Goal: Task Accomplishment & Management: Complete application form

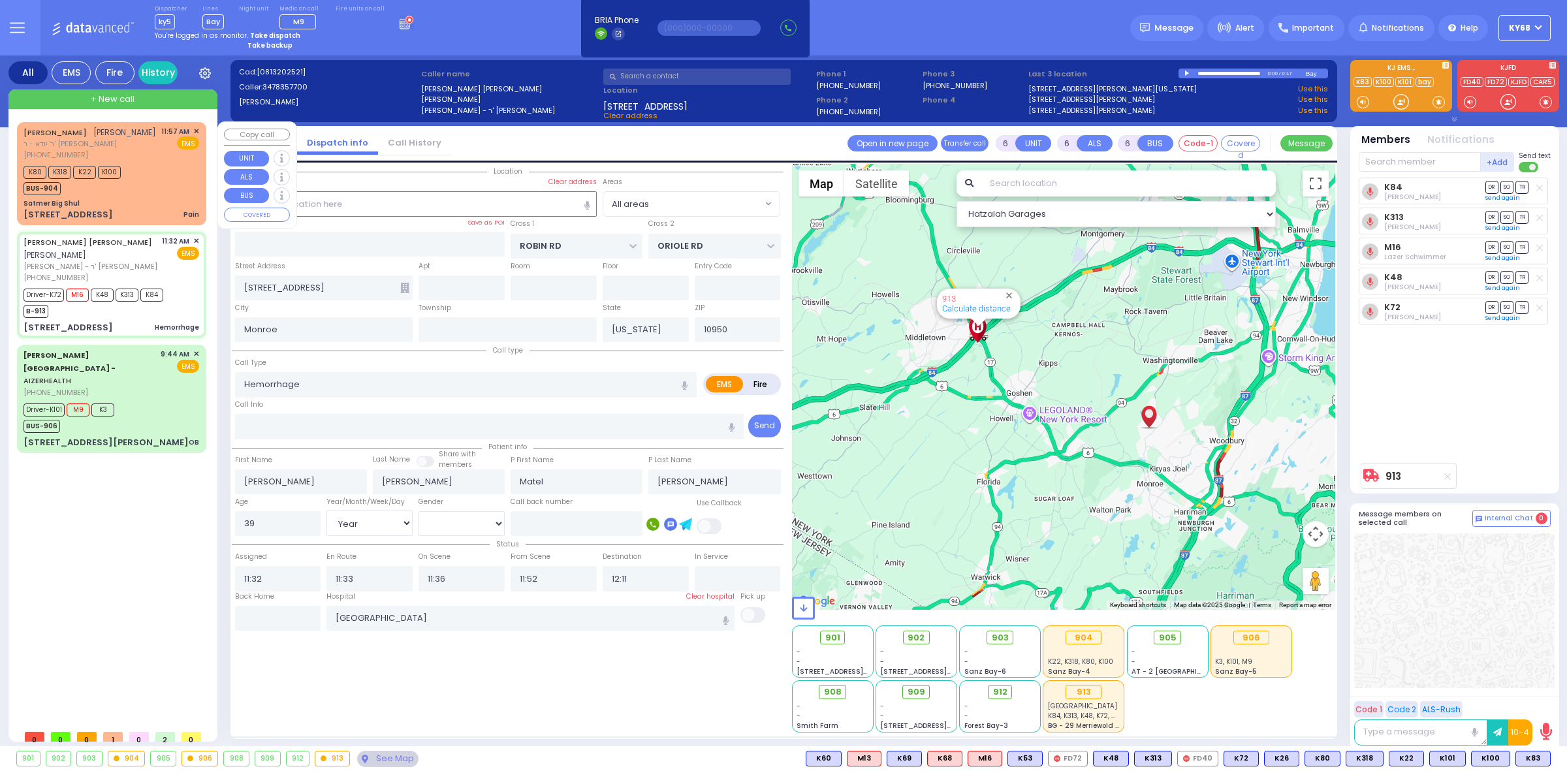
select select "Year"
select select "[DEMOGRAPHIC_DATA]"
click at [91, 157] on div "[PHONE_NUMBER]" at bounding box center [90, 155] width 133 height 11
type input "2"
type input "1"
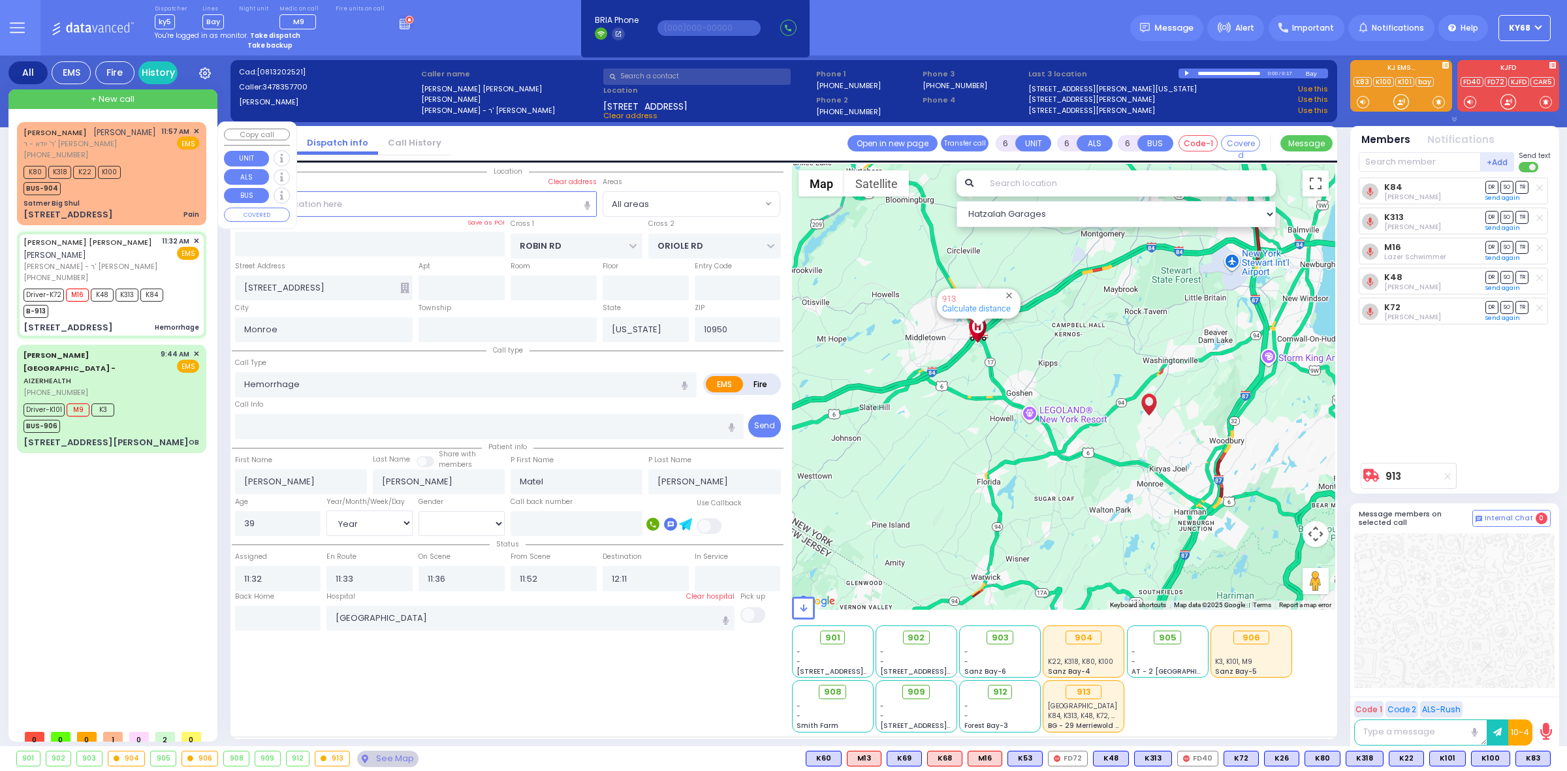
type input "1"
select select
type input "Pain"
radio input "true"
type input "ELYA"
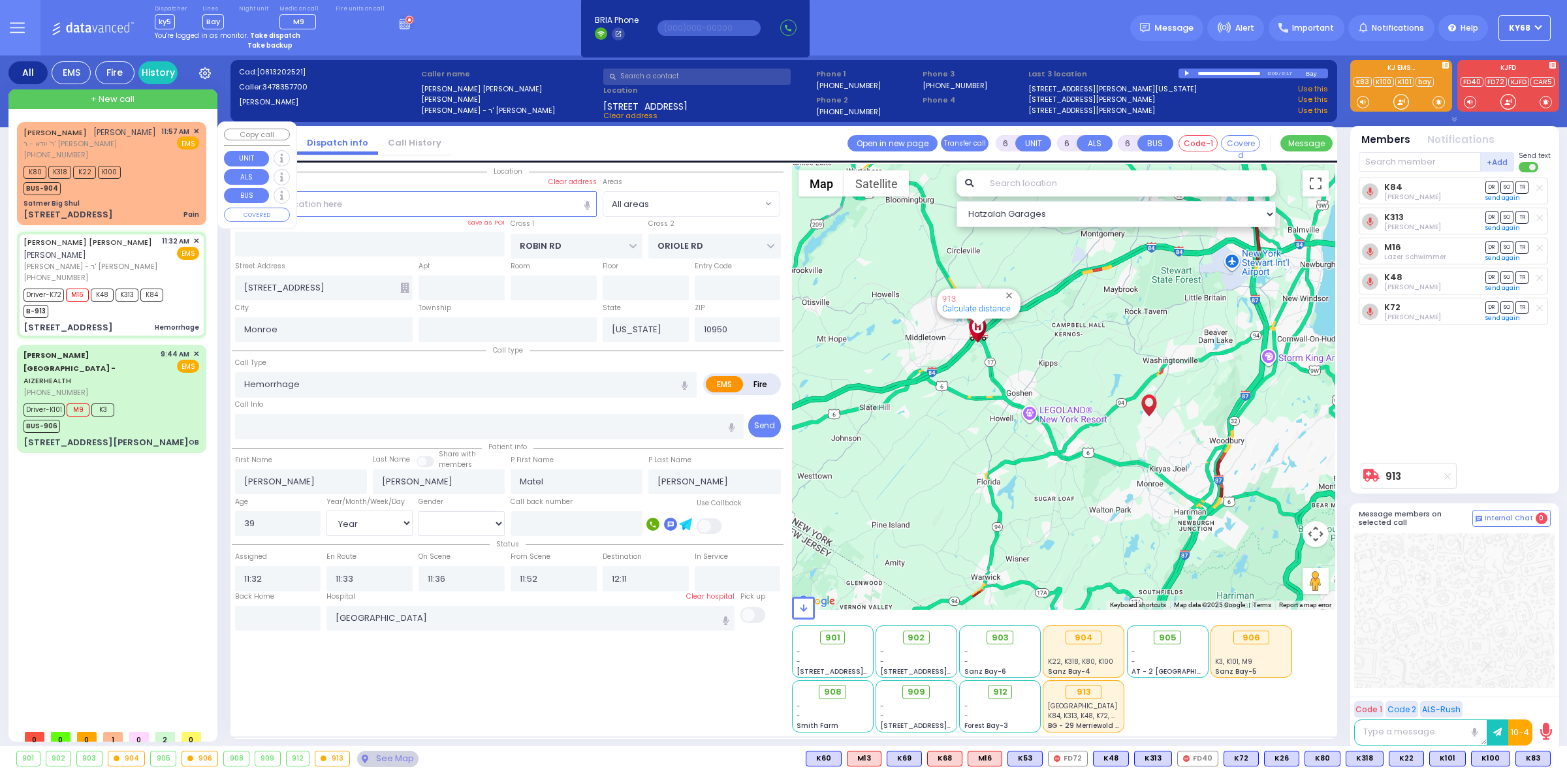
type input "[PERSON_NAME]"
select select
type input "11:57"
type input "12:00"
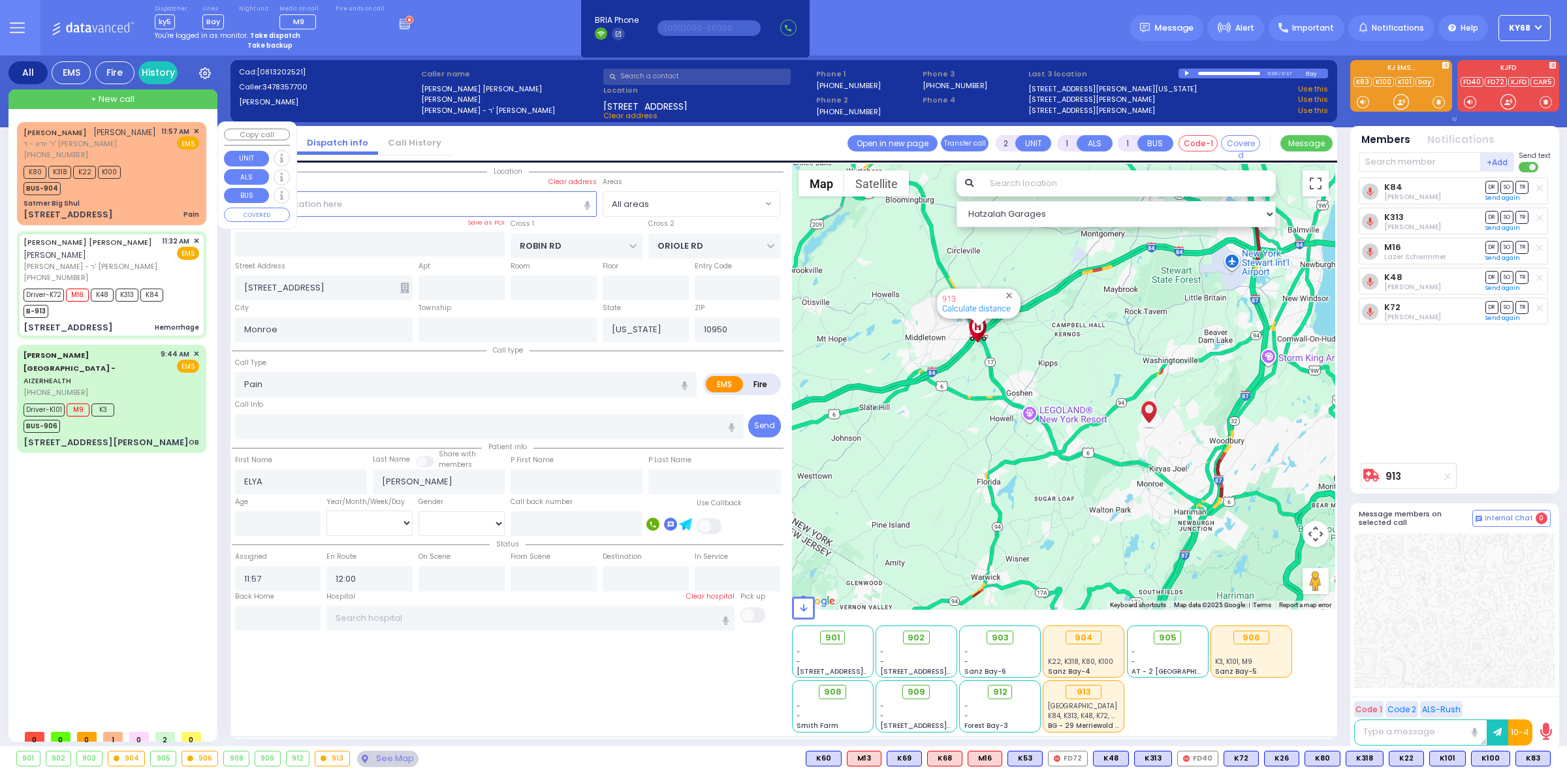
select select "Hatzalah Garages"
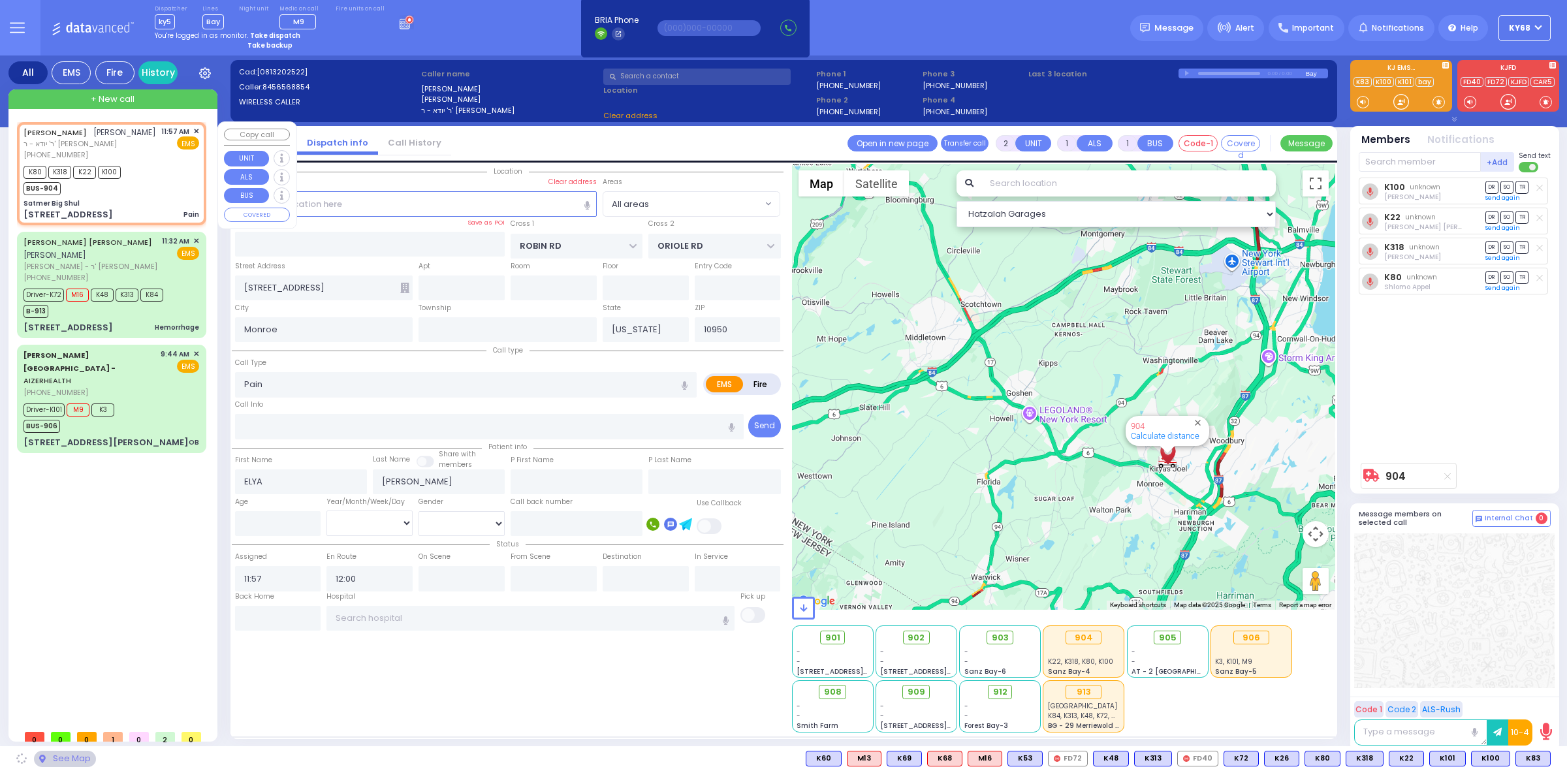
type input "Satmer Big Shul"
type input "EAHAL COURT"
type input "[STREET_ADDRESS]"
type input "[PERSON_NAME]"
select select "SECTION 1"
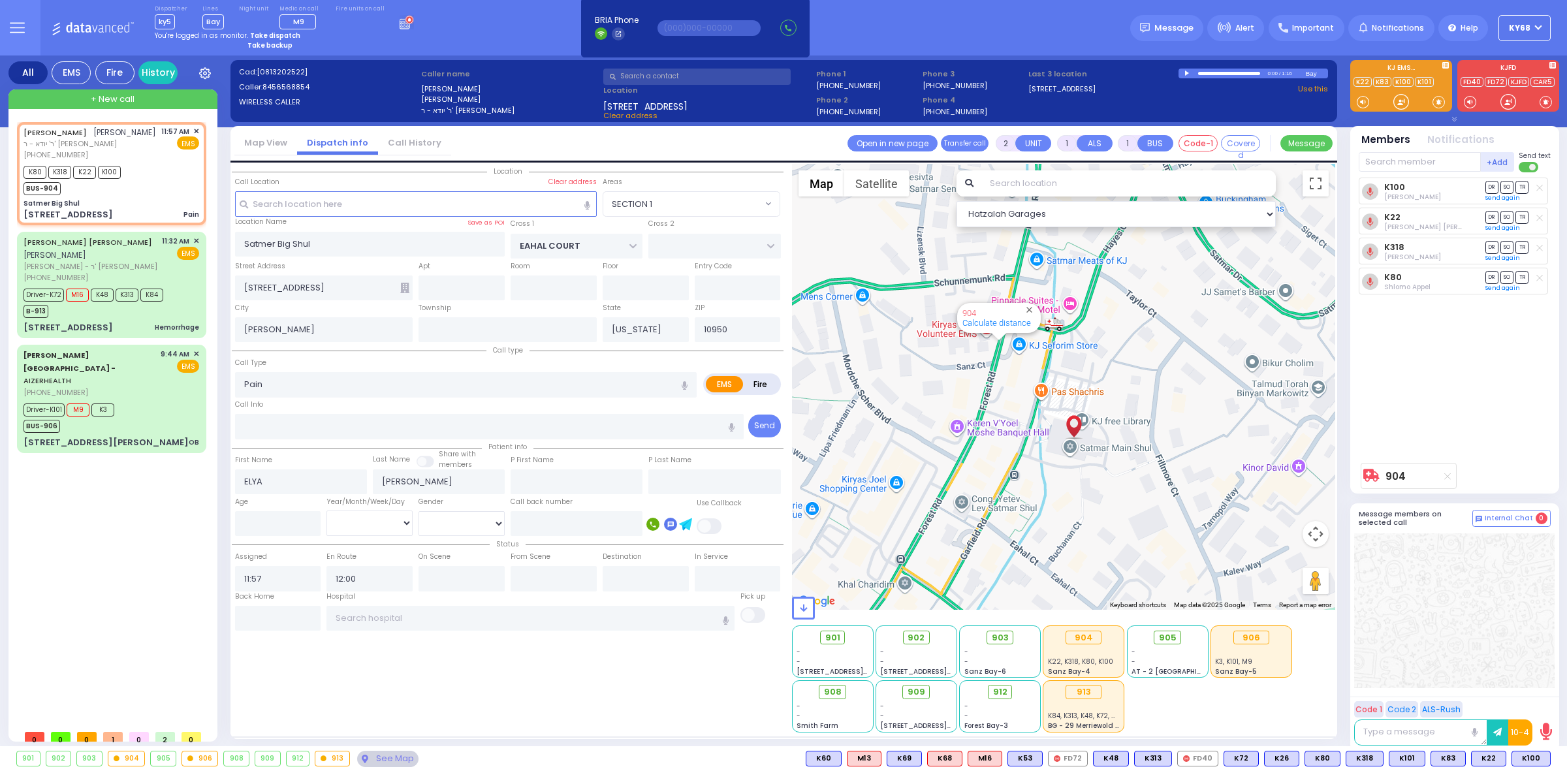
select select
radio input "true"
select select
select select "SECTION 1"
select select "Hatzalah Garages"
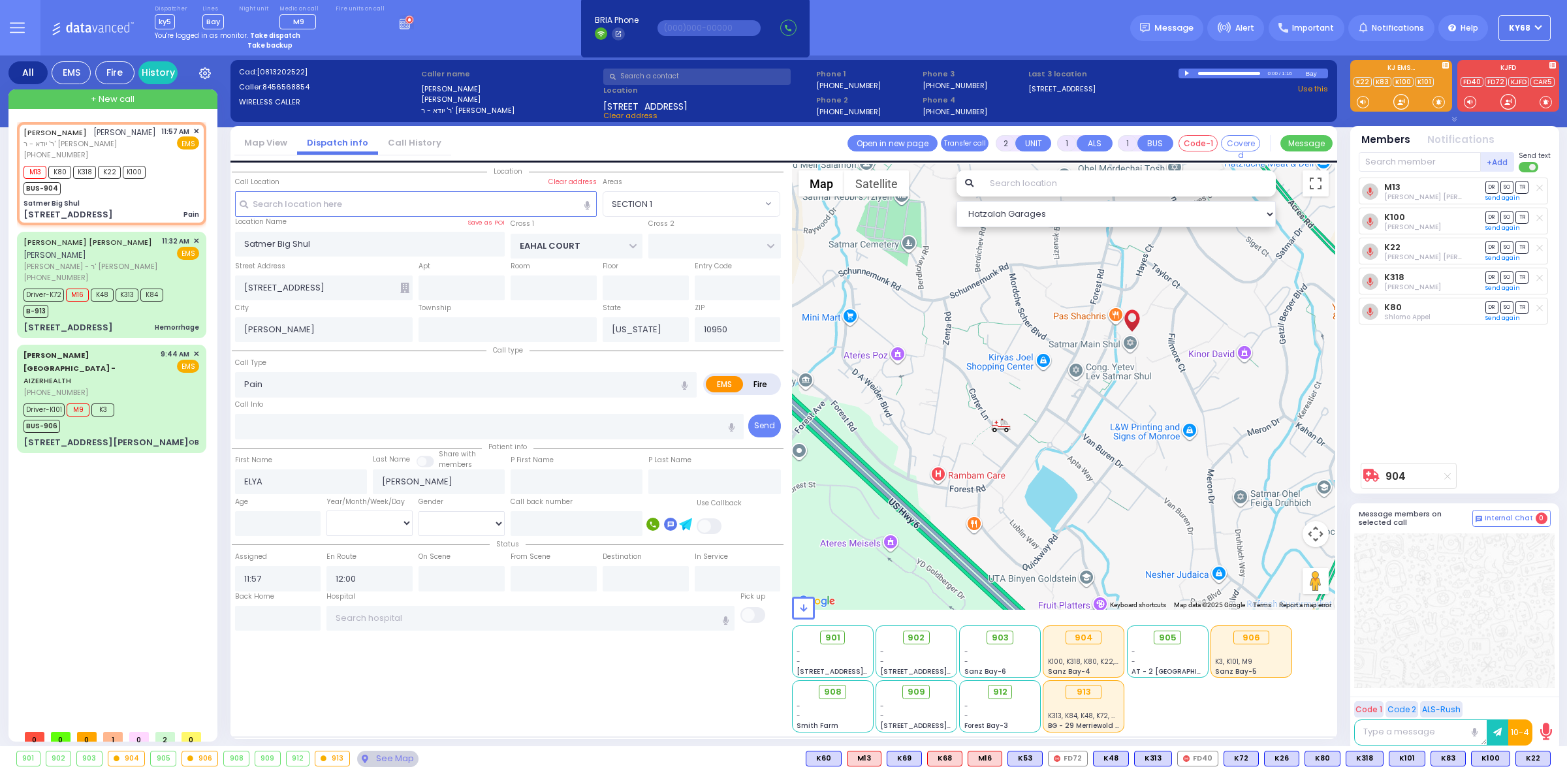
select select
radio input "true"
select select
type input "[GEOGRAPHIC_DATA]"
select select "SECTION 1"
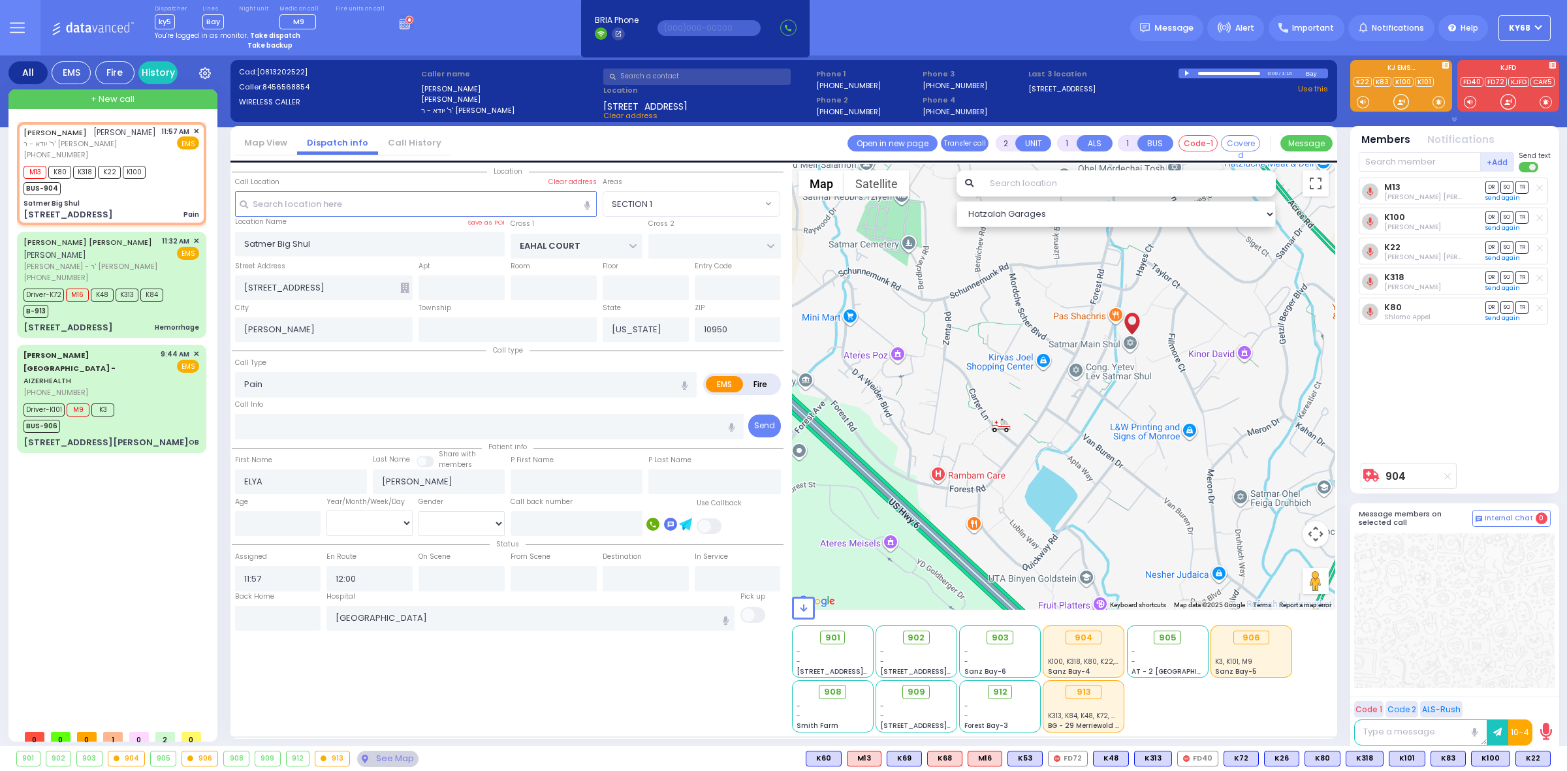
select select "Hatzalah Garages"
type input "6"
select select
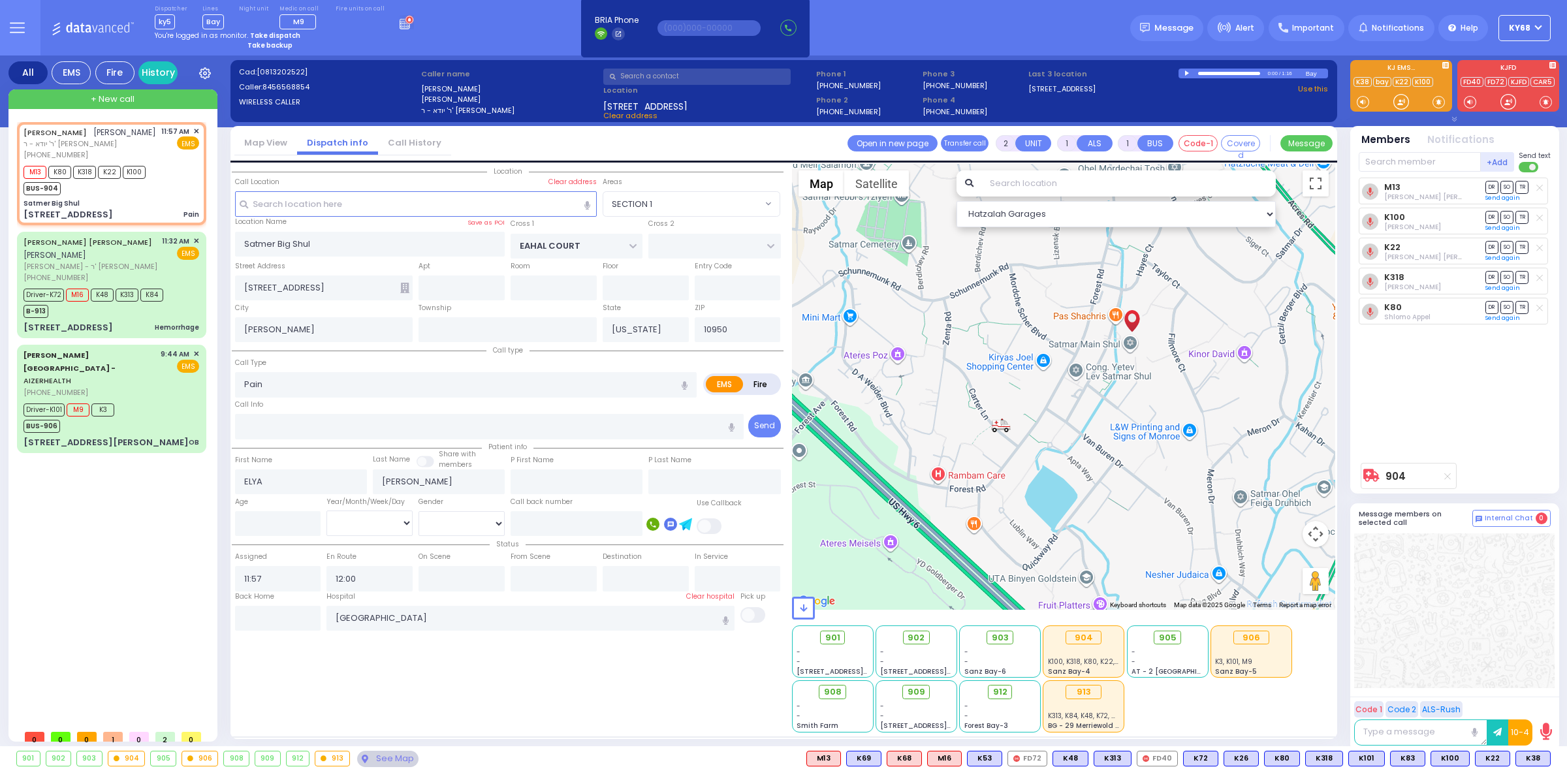
radio input "true"
type input "Unknown"
select select "Year"
select select "SECTION 1"
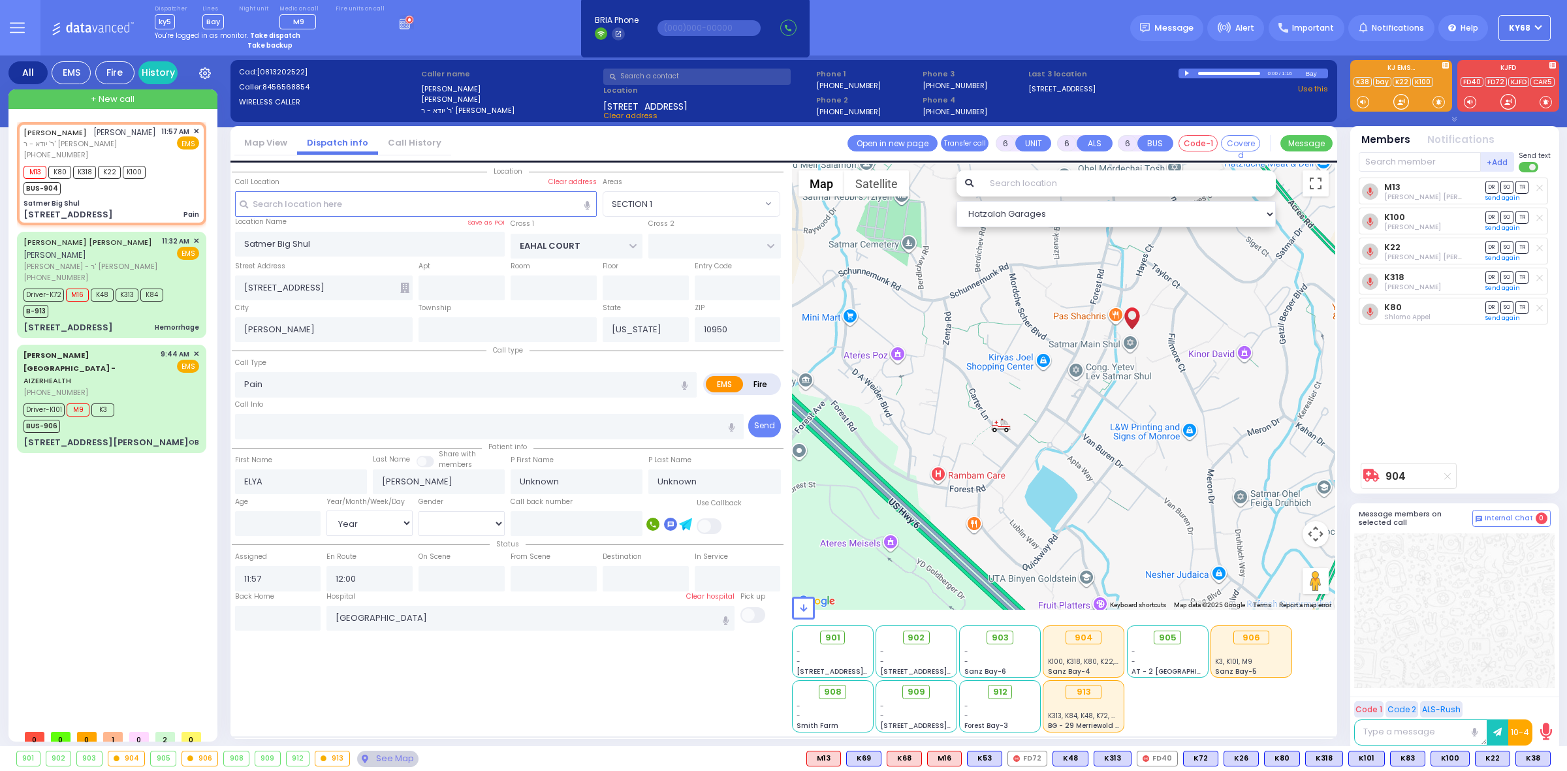
select select "Hatzalah Garages"
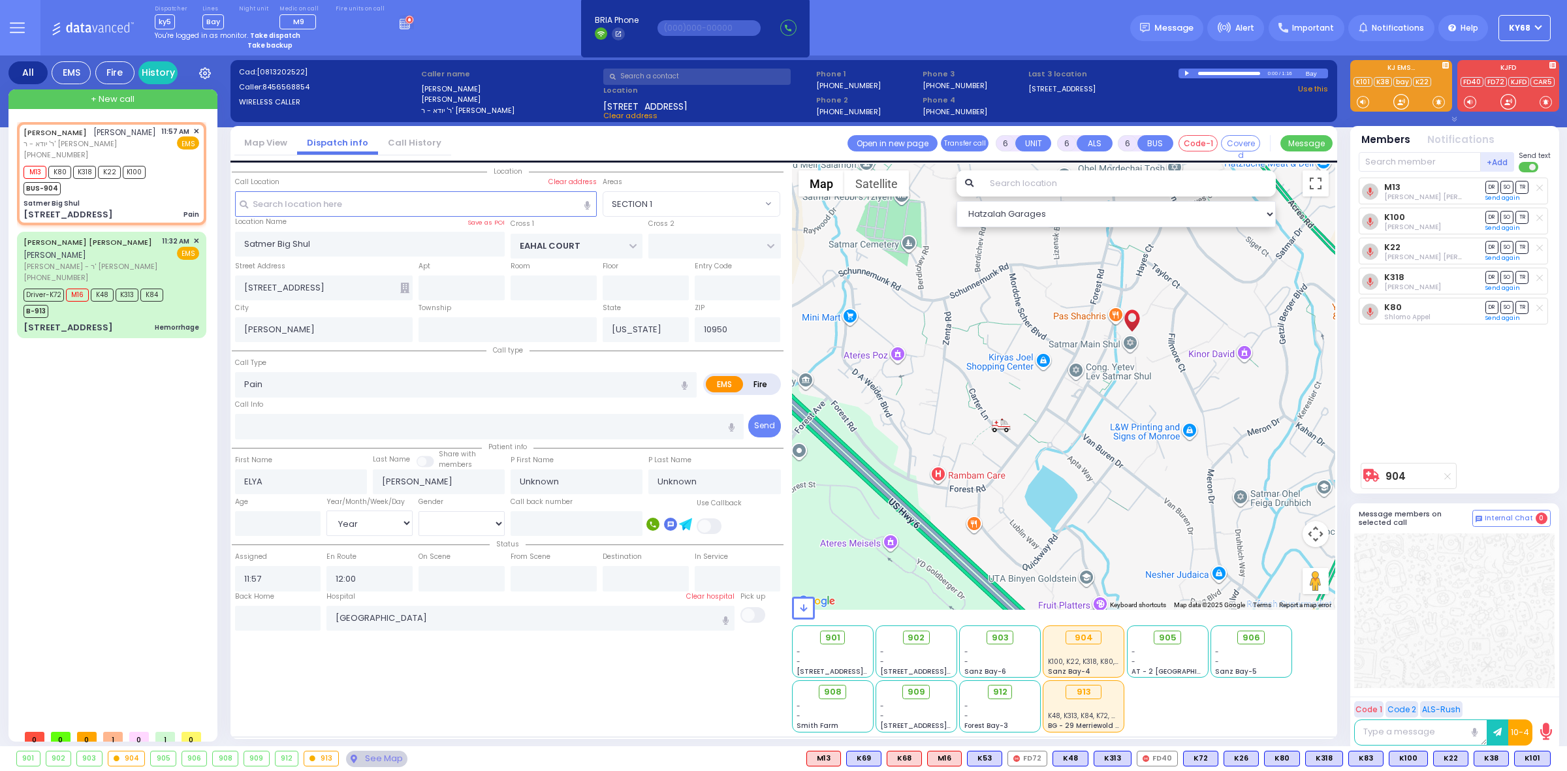
select select
radio input "true"
type input "[PERSON_NAME]"
type input "58"
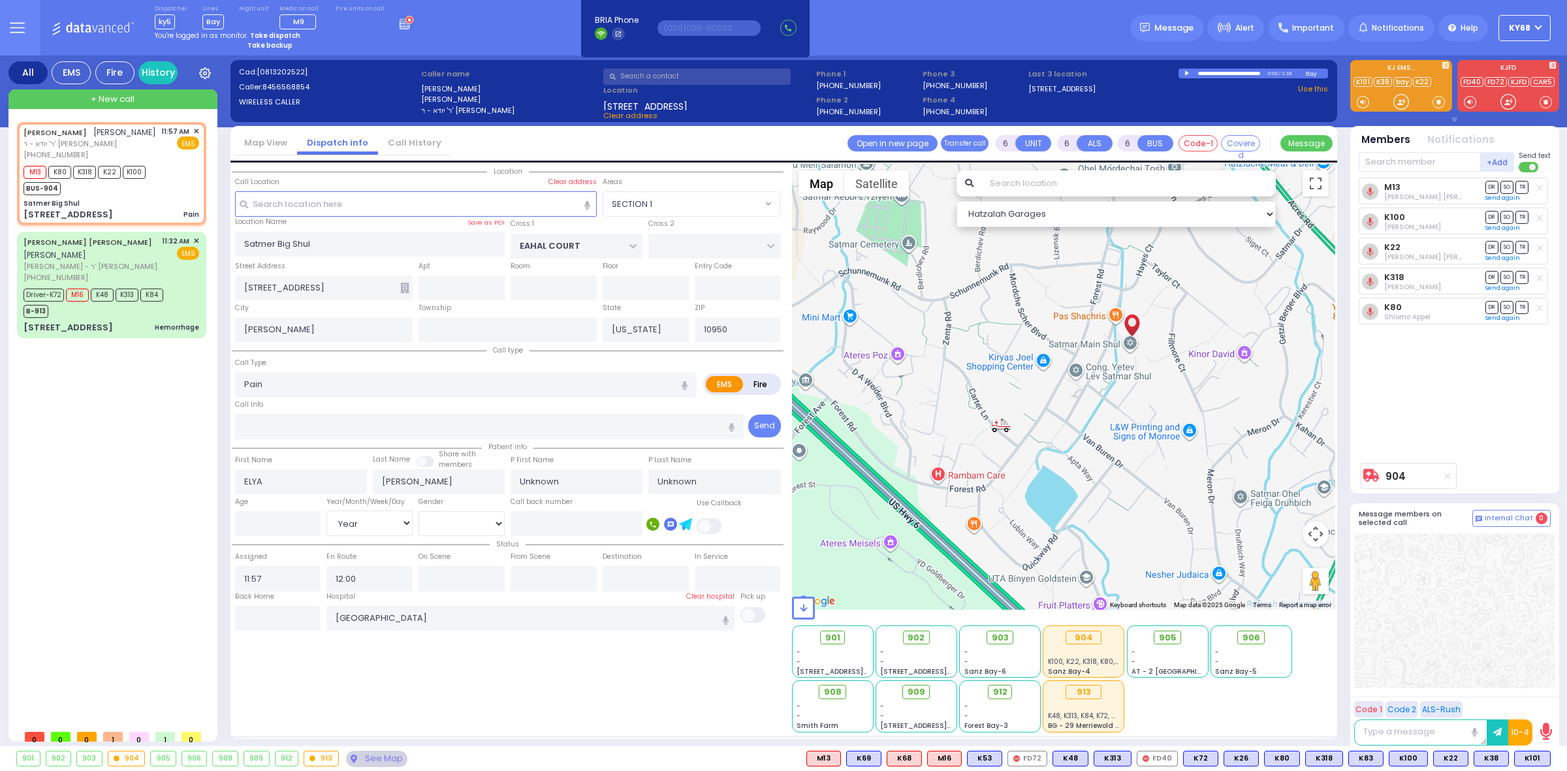
select select "Year"
select select "[DEMOGRAPHIC_DATA]"
radio input "true"
select select "Year"
select select "[DEMOGRAPHIC_DATA]"
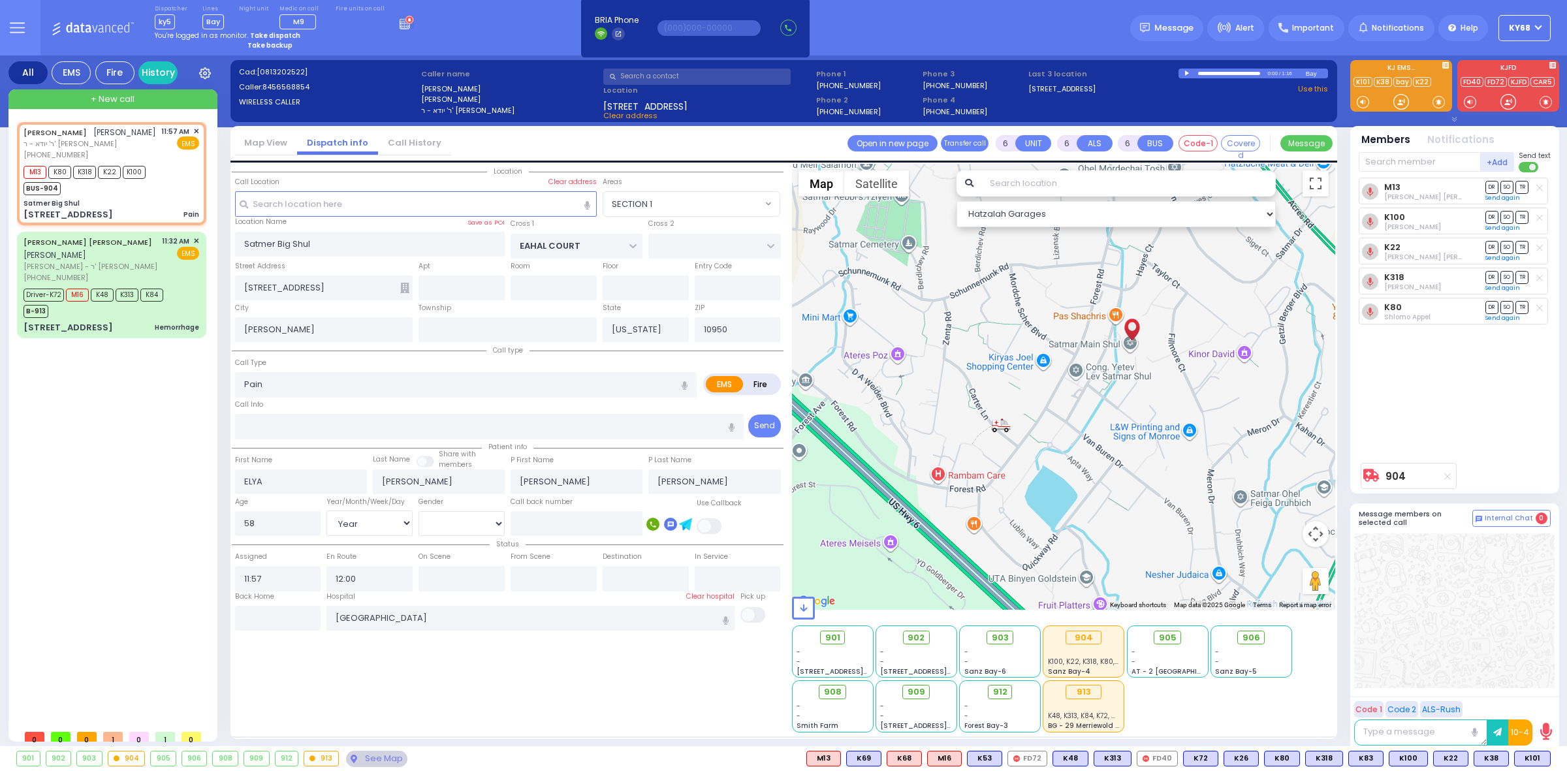
type input "12:05"
type input "12:25"
type input "12:48"
type input "12:59"
radio input "true"
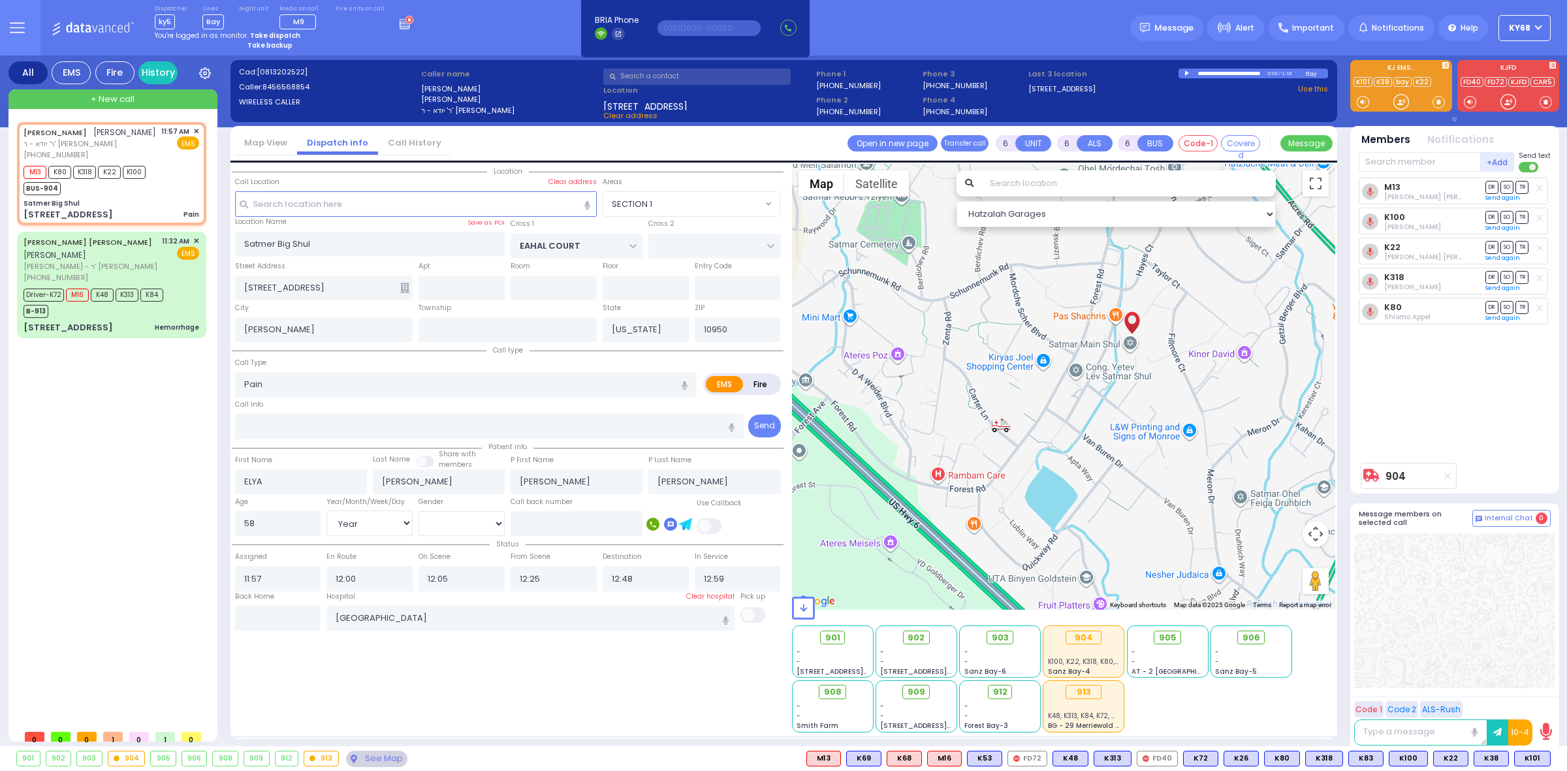
select select "Year"
select select "[DEMOGRAPHIC_DATA]"
select select "SECTION 1"
select select "Hatzalah Garages"
select select
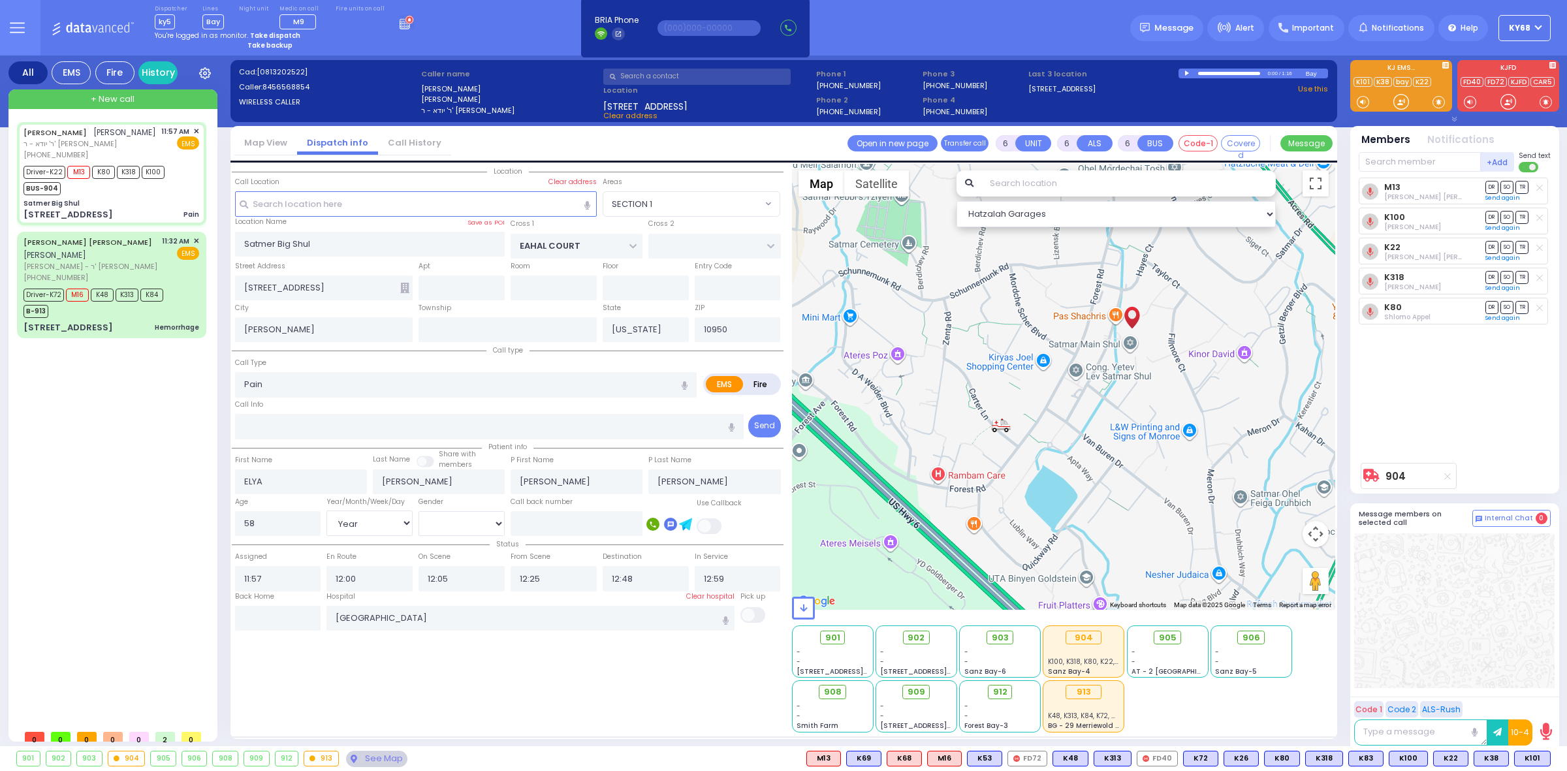
radio input "true"
select select "Year"
select select "[DEMOGRAPHIC_DATA]"
radio input "true"
select select "Year"
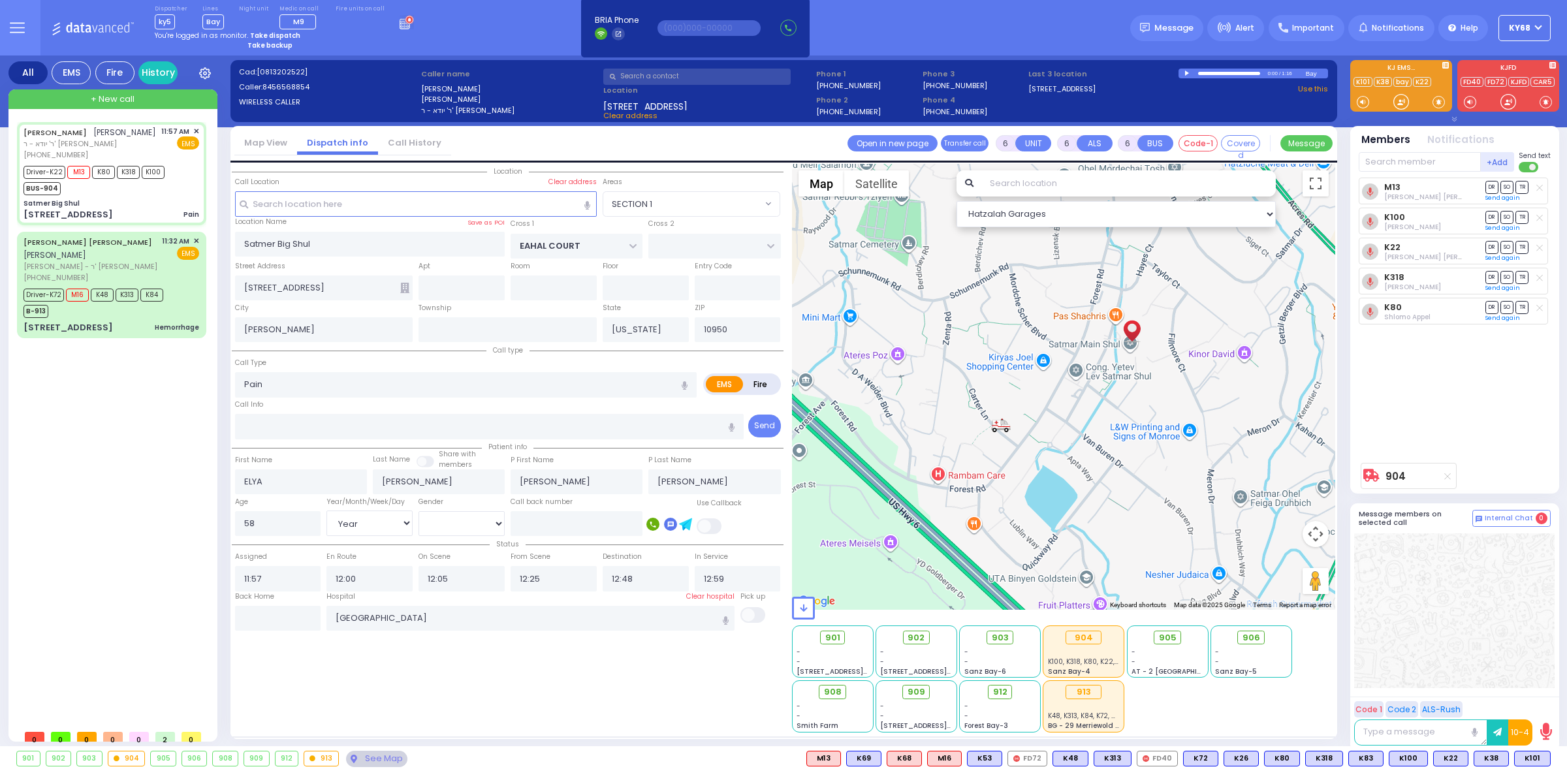
select select "[DEMOGRAPHIC_DATA]"
select select "SECTION 1"
select select "Hatzalah Garages"
select select
radio input "true"
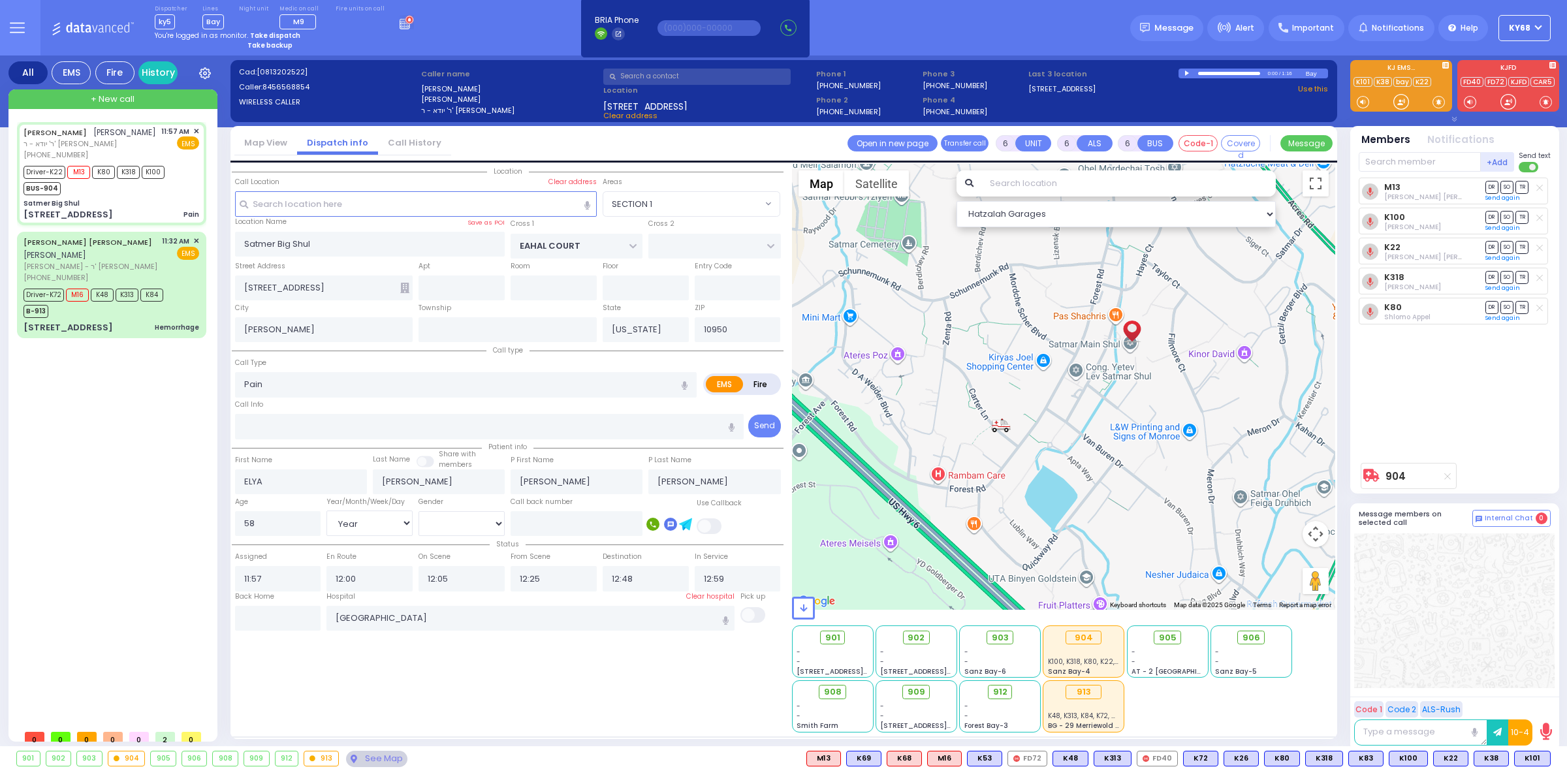
select select "Year"
select select "[DEMOGRAPHIC_DATA]"
radio input "true"
select select "Year"
select select "[DEMOGRAPHIC_DATA]"
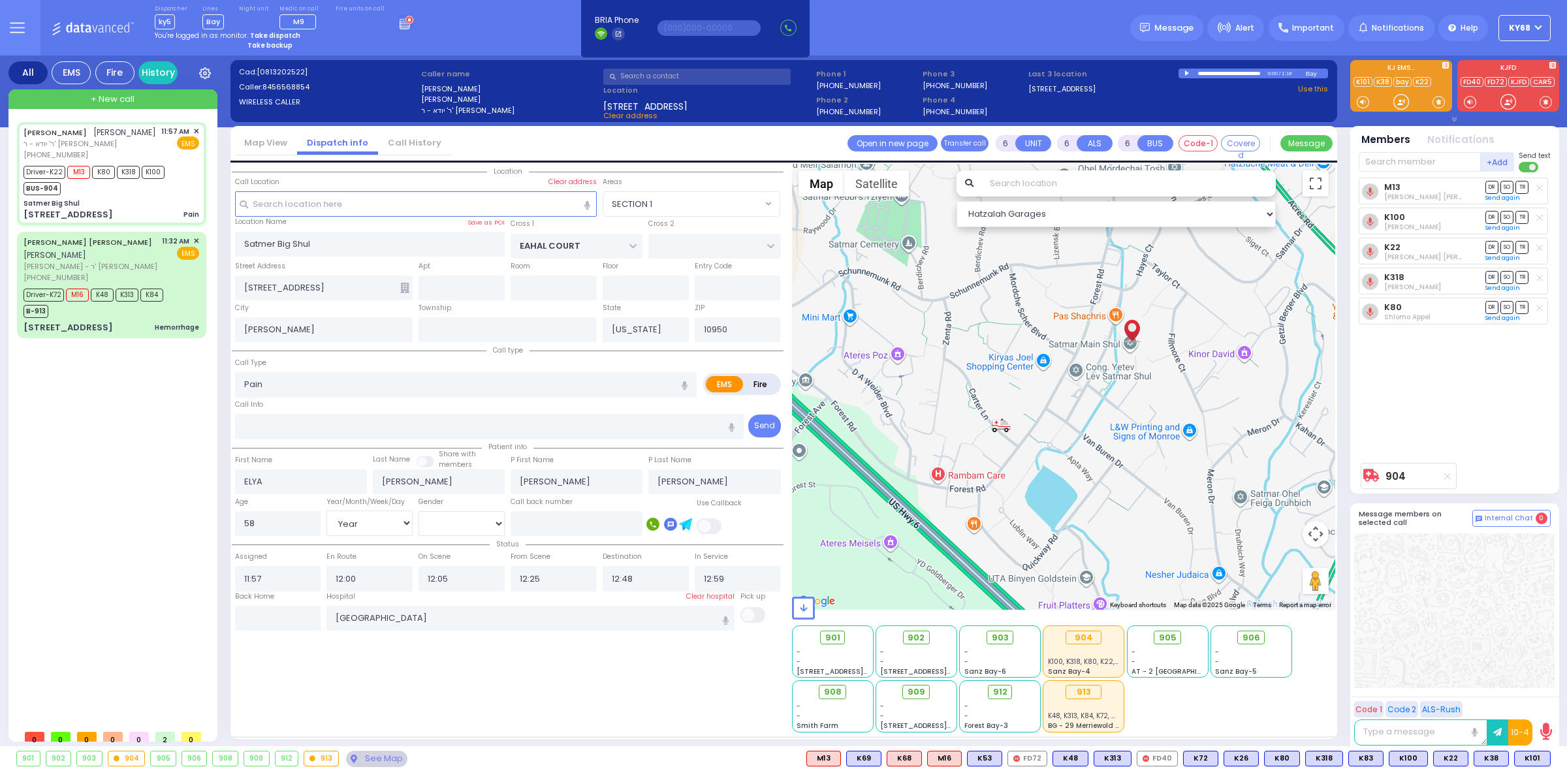
radio input "true"
select select "Year"
select select "[DEMOGRAPHIC_DATA]"
radio input "true"
select select "Year"
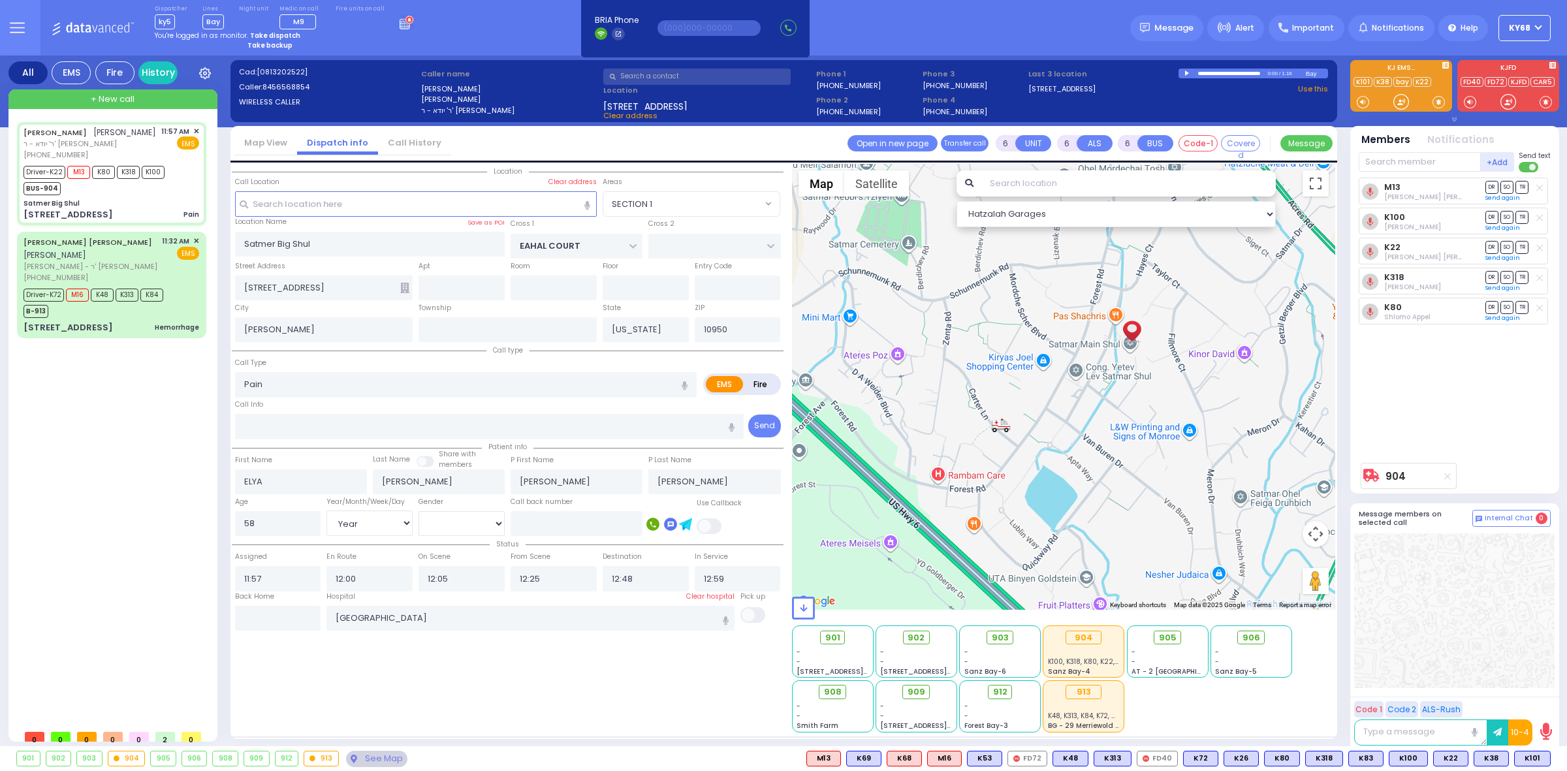
select select "[DEMOGRAPHIC_DATA]"
select select "SECTION 1"
select select "Hatzalah Garages"
select select
radio input "true"
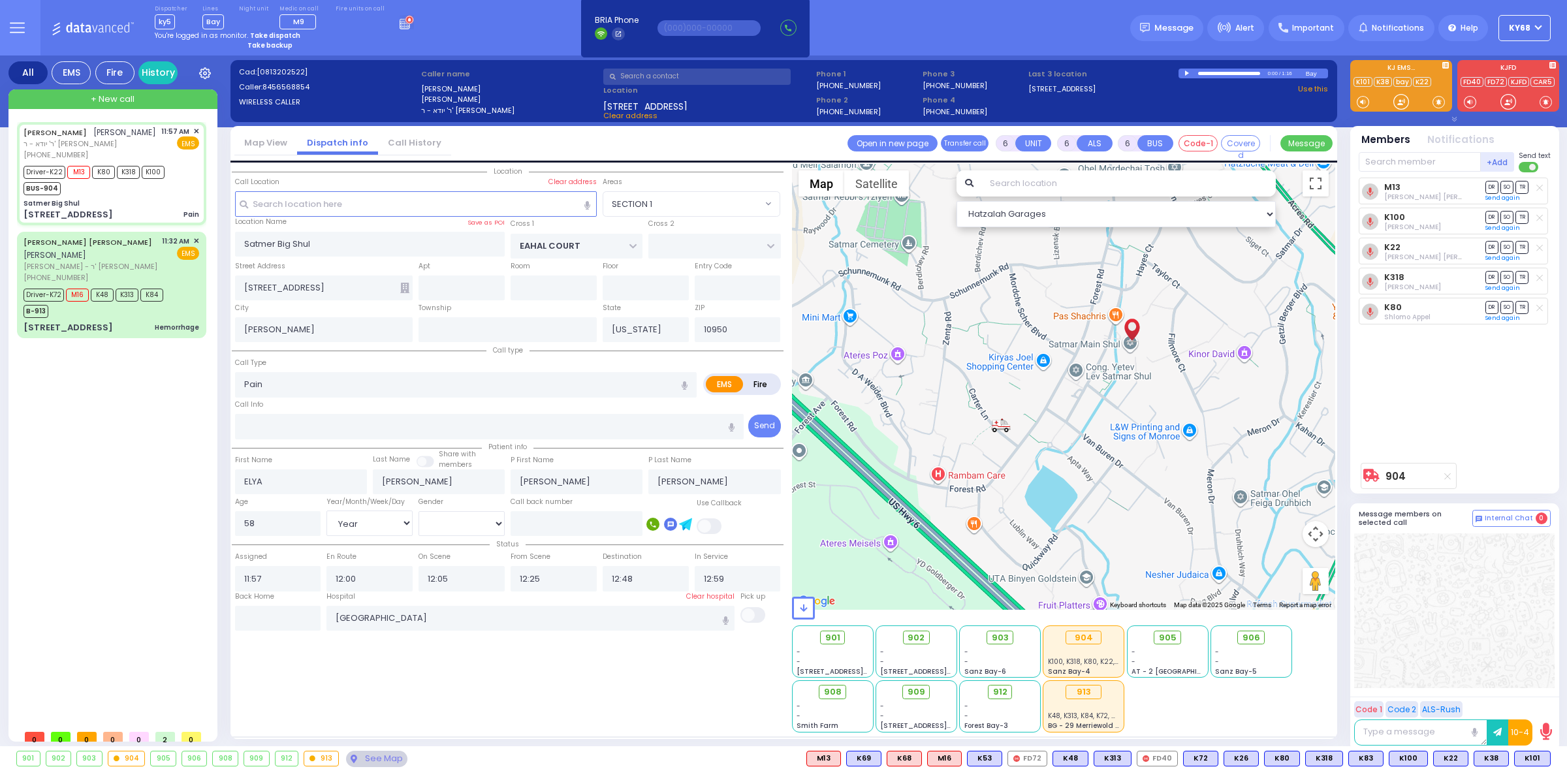
select select "Year"
select select "[DEMOGRAPHIC_DATA]"
select select "SECTION 1"
select select "Hatzalah Garages"
